Goal: Share content: Share content

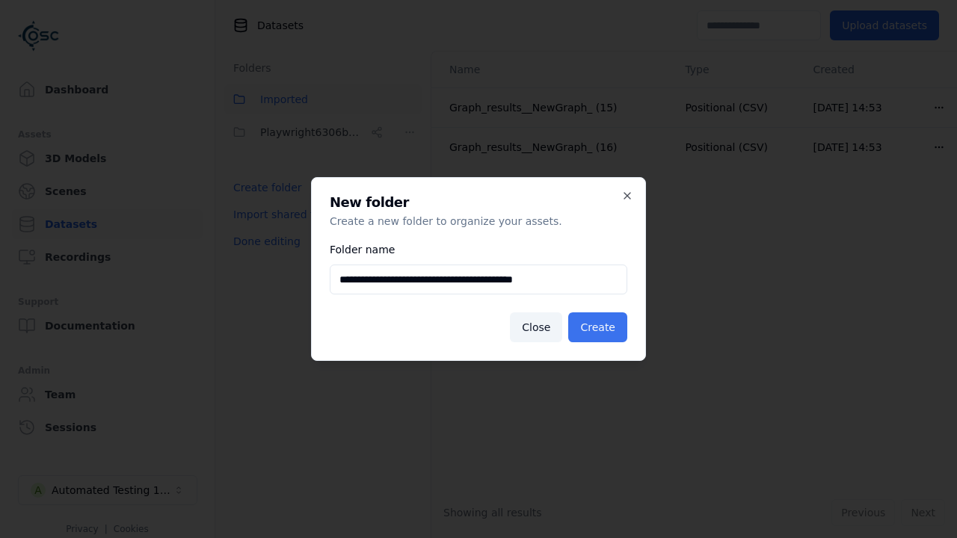
type input "**********"
click at [600, 327] on button "Create" at bounding box center [597, 328] width 59 height 30
click at [264, 255] on button "Done editing" at bounding box center [266, 241] width 85 height 27
click at [250, 228] on button "Done editing" at bounding box center [266, 241] width 85 height 27
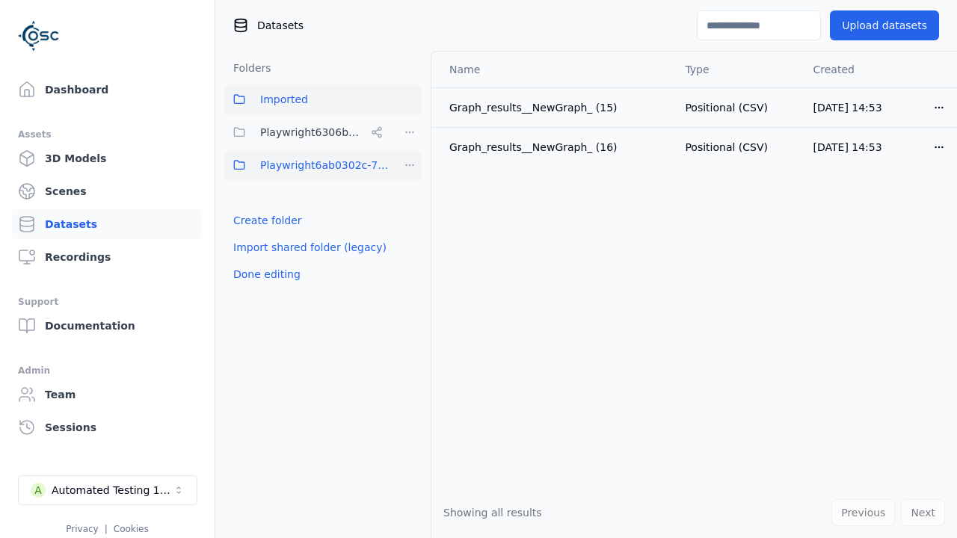
click at [410, 165] on html "Support Dashboard Assets 3D Models Scenes Datasets Recordings Support Documenta…" at bounding box center [478, 269] width 957 height 538
click at [409, 219] on div "Share" at bounding box center [415, 220] width 100 height 24
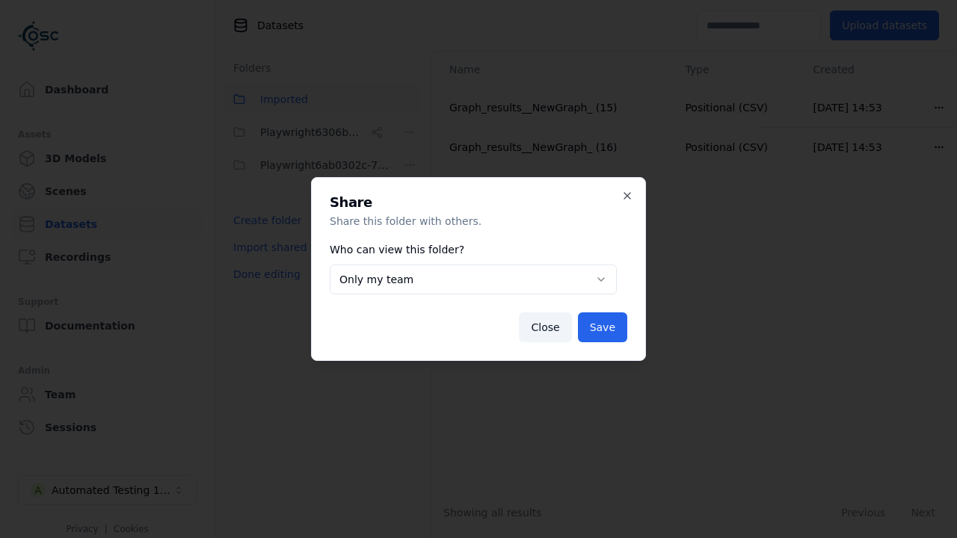
click at [473, 280] on button "Only my team" at bounding box center [473, 280] width 287 height 30
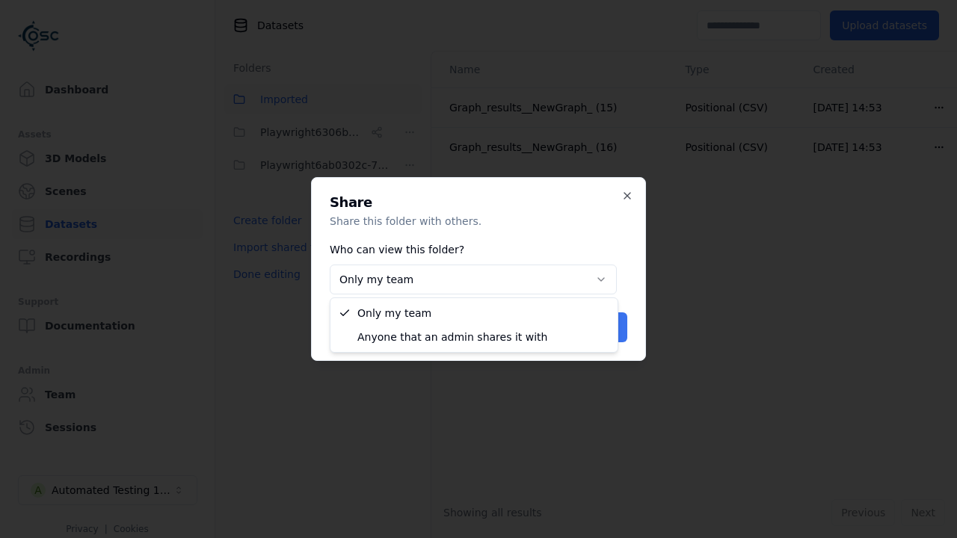
select select "****"
click at [604, 327] on button "Save" at bounding box center [602, 328] width 49 height 30
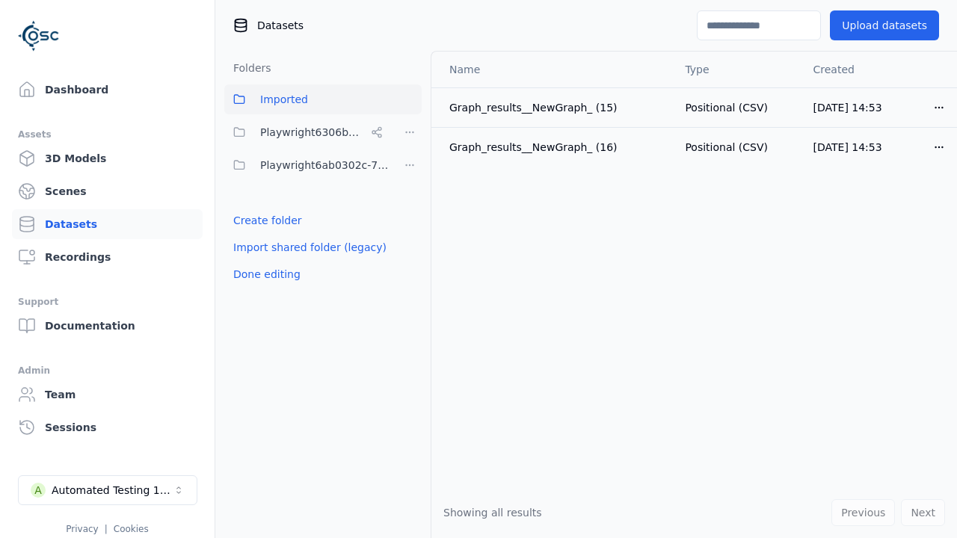
click at [264, 274] on button "Done editing" at bounding box center [266, 274] width 85 height 27
click at [108, 490] on div "Automated Testing 1 - Playwright" at bounding box center [112, 490] width 121 height 15
click at [478, 269] on html "Support Dashboard Assets 3D Models Scenes Datasets Recordings Support Documenta…" at bounding box center [478, 269] width 957 height 538
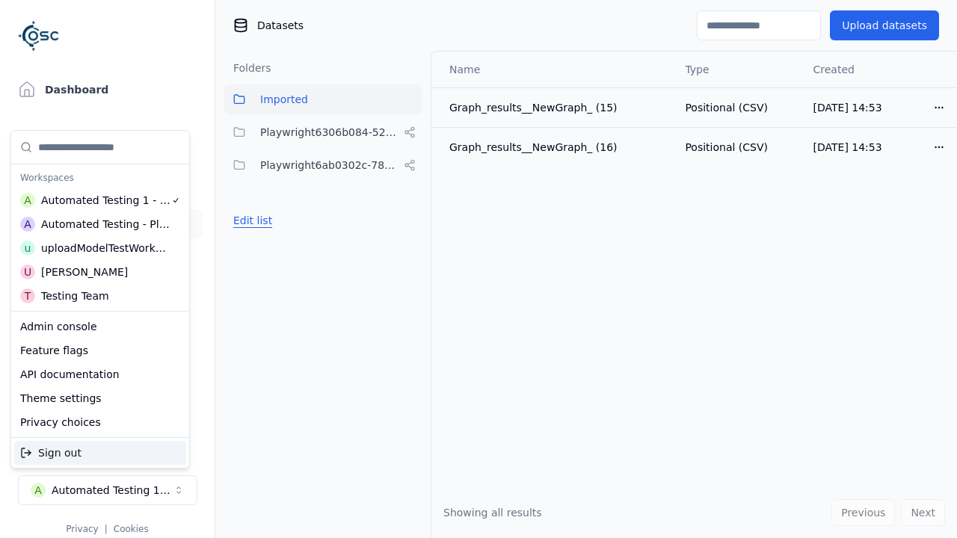
click at [250, 221] on button "Edit list" at bounding box center [252, 220] width 57 height 27
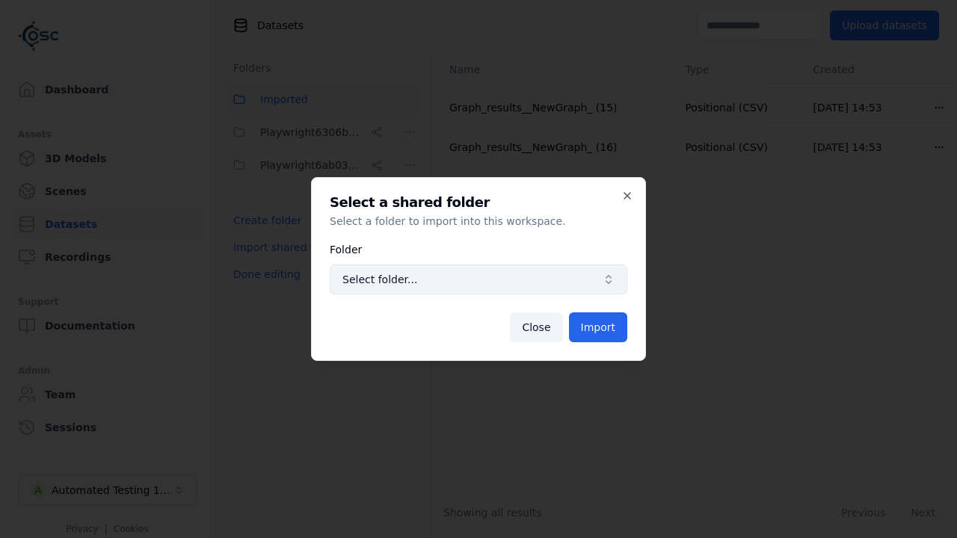
click at [478, 280] on span "Select folder..." at bounding box center [469, 279] width 254 height 15
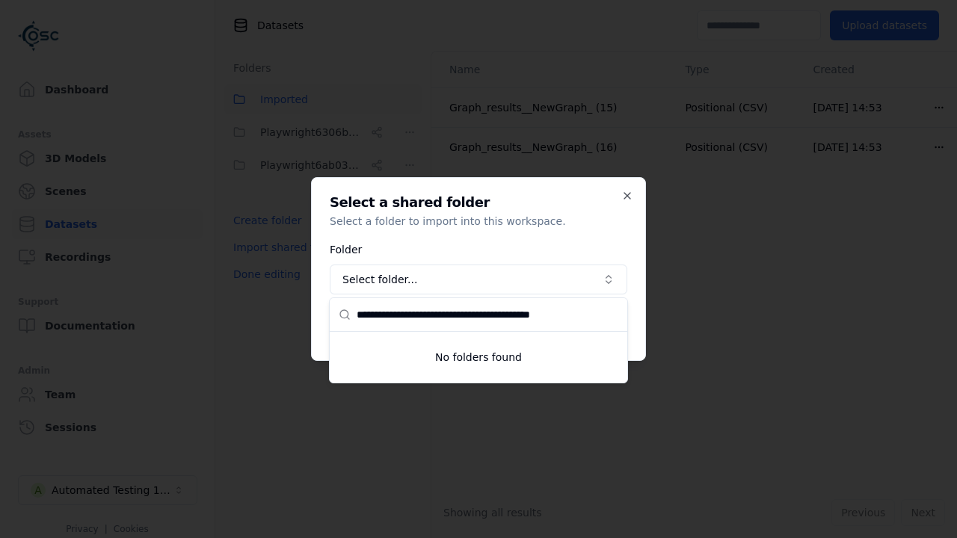
type input "**********"
click at [624, 194] on div at bounding box center [478, 269] width 957 height 538
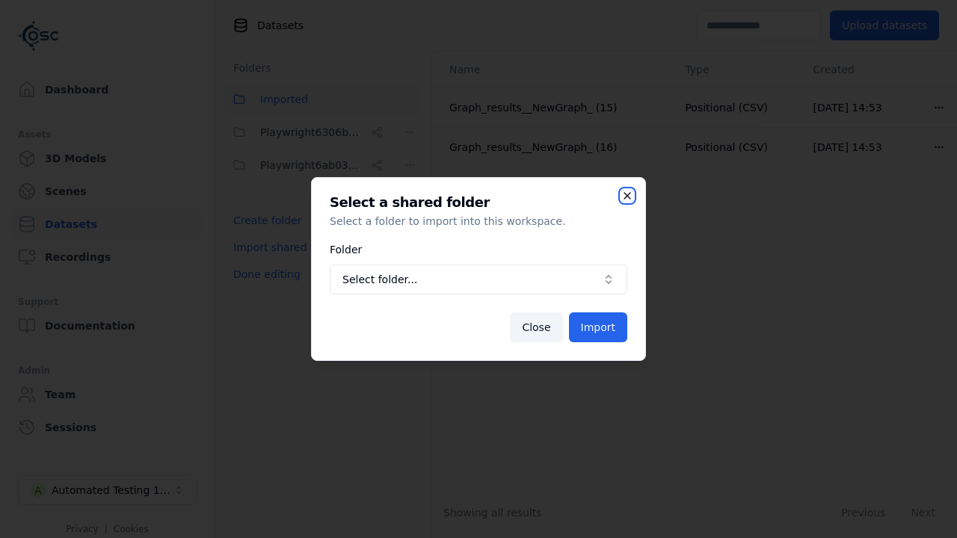
click at [630, 193] on icon "button" at bounding box center [627, 196] width 6 height 6
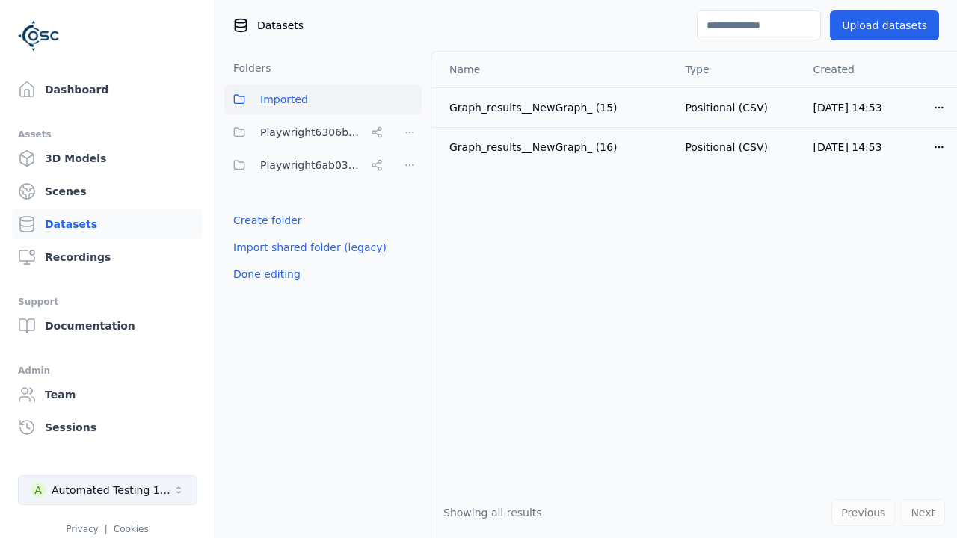
click at [129, 490] on div "Automated Testing 1 - Playwright" at bounding box center [112, 490] width 121 height 15
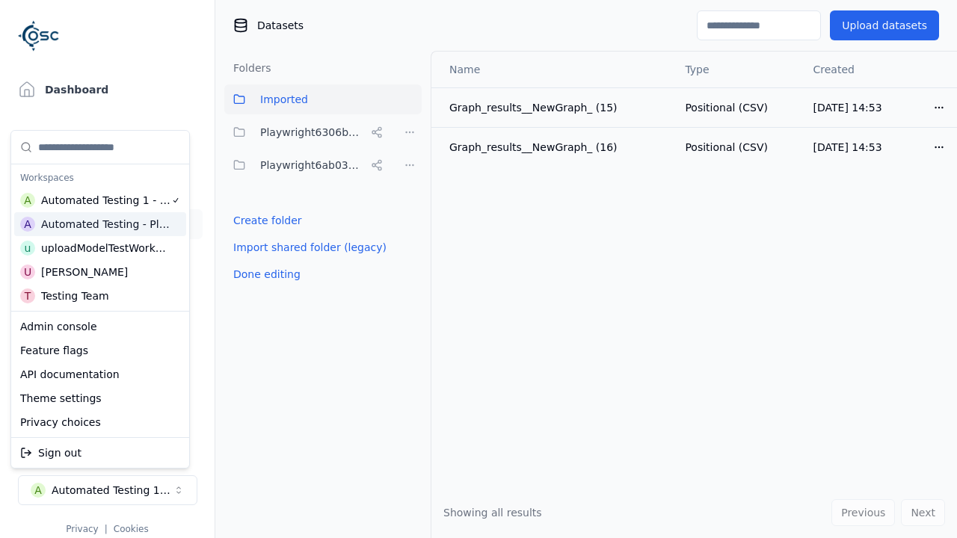
click at [138, 227] on div "Automated Testing - Playwright" at bounding box center [105, 224] width 129 height 15
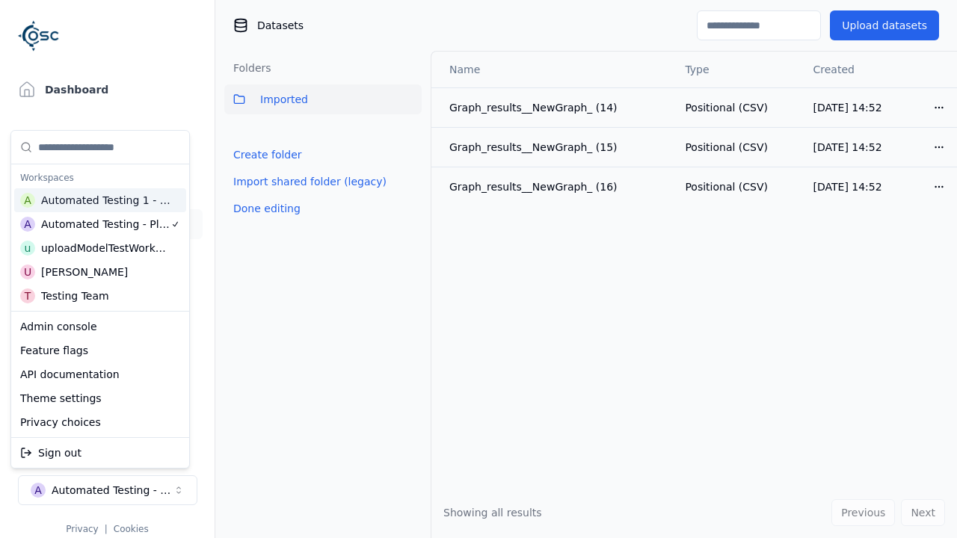
click at [156, 194] on div "Automated Testing 1 - Playwright" at bounding box center [106, 200] width 130 height 15
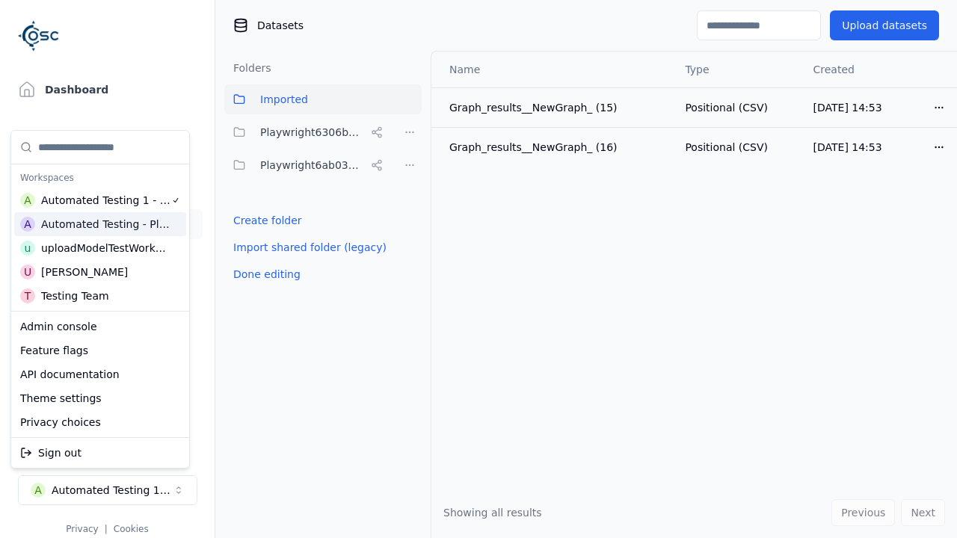
click at [153, 225] on div "Automated Testing - Playwright" at bounding box center [105, 224] width 129 height 15
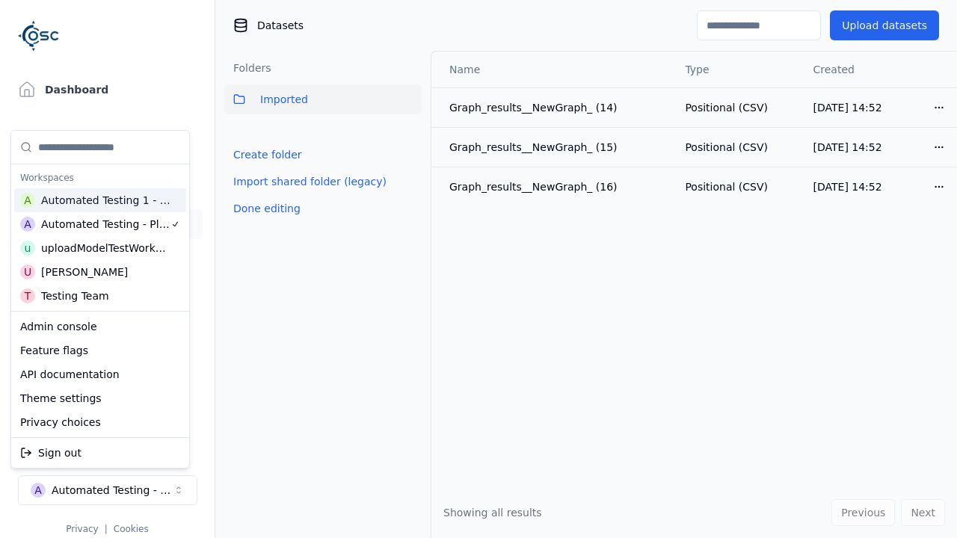
click at [157, 199] on div "Automated Testing 1 - Playwright" at bounding box center [106, 200] width 130 height 15
